Goal: Information Seeking & Learning: Learn about a topic

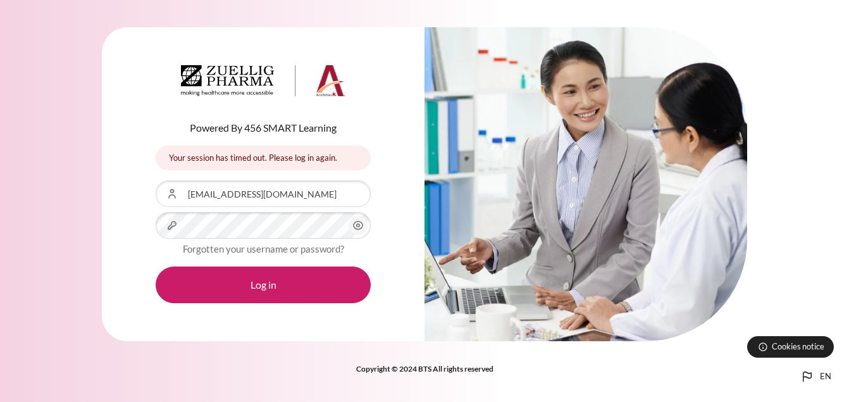
click at [247, 278] on button "Log in" at bounding box center [263, 284] width 215 height 37
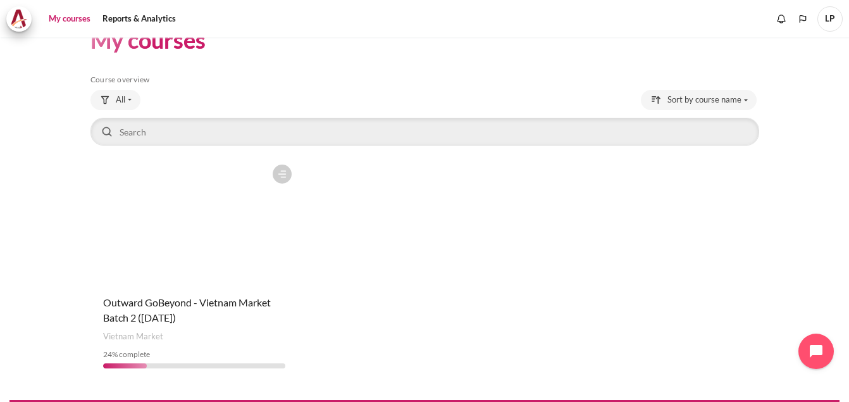
scroll to position [61, 0]
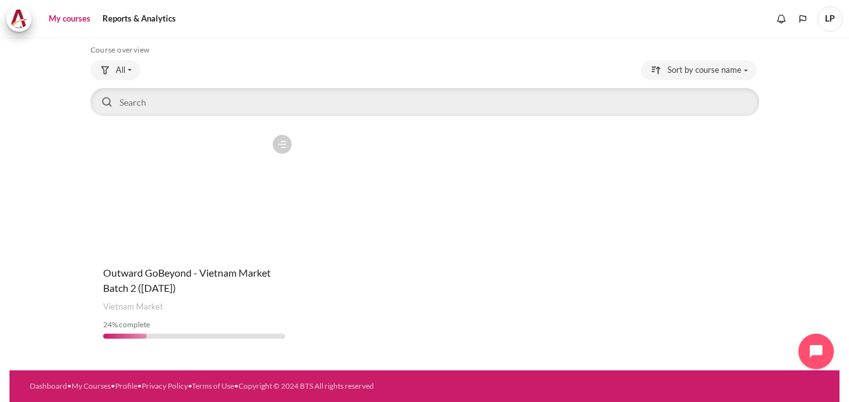
click at [164, 221] on figure "Content" at bounding box center [195, 191] width 208 height 127
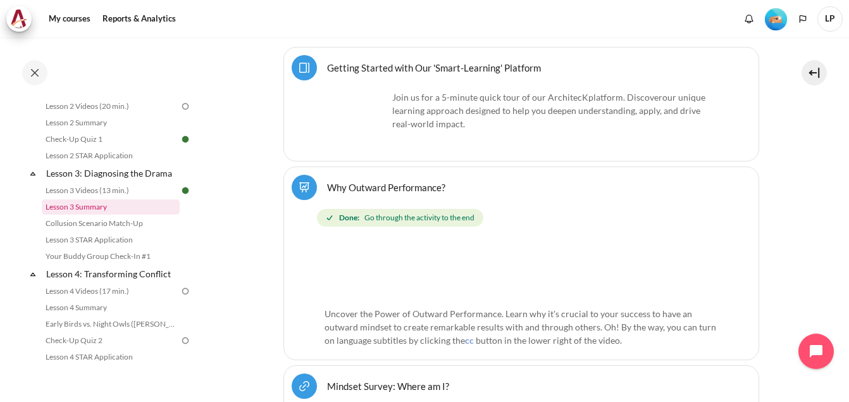
scroll to position [316, 0]
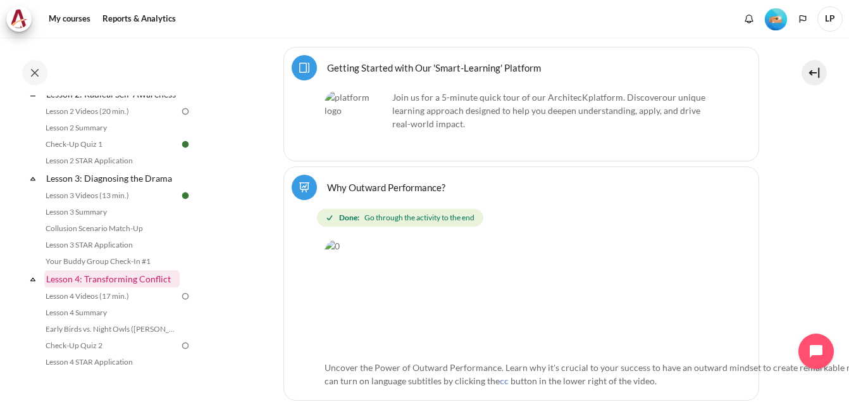
click at [59, 287] on link "Lesson 4: Transforming Conflict" at bounding box center [111, 278] width 135 height 17
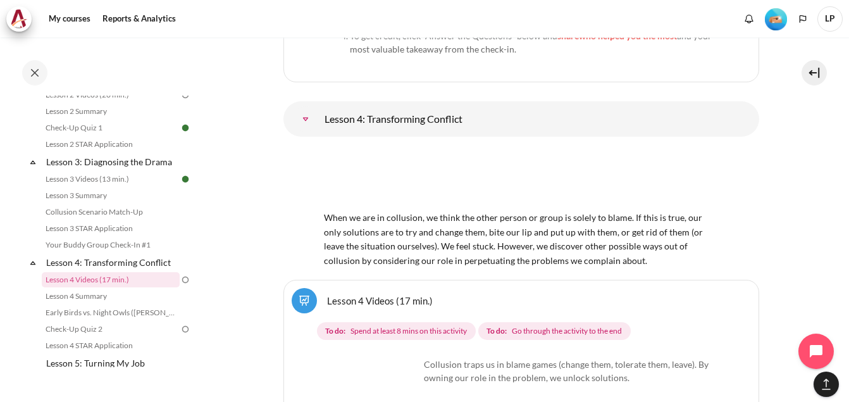
scroll to position [5915, 0]
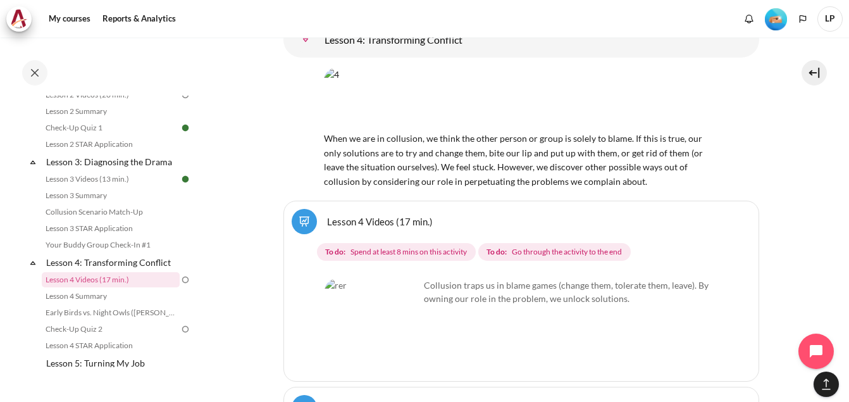
click at [366, 279] on img "Content" at bounding box center [372, 326] width 95 height 95
